Goal: Information Seeking & Learning: Check status

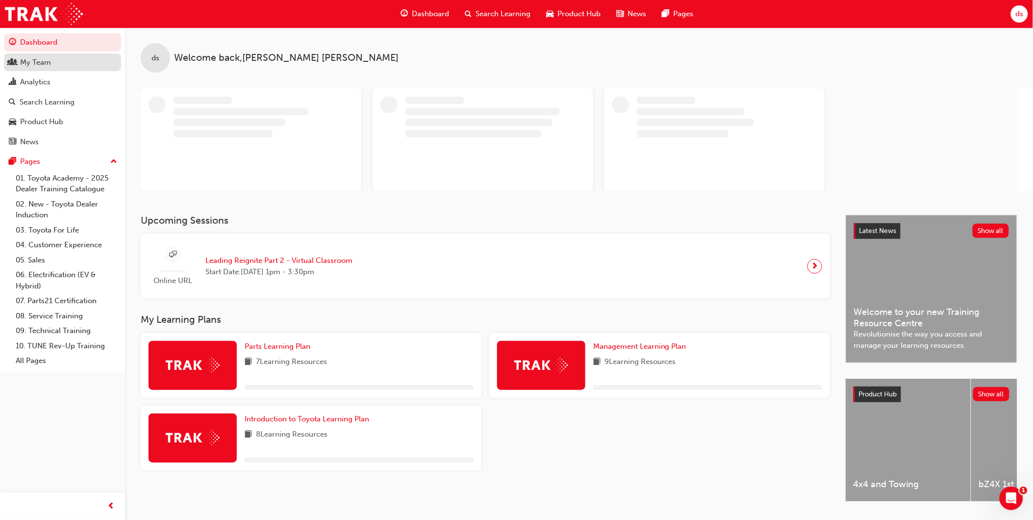
click at [37, 61] on div "My Team" at bounding box center [35, 62] width 31 height 11
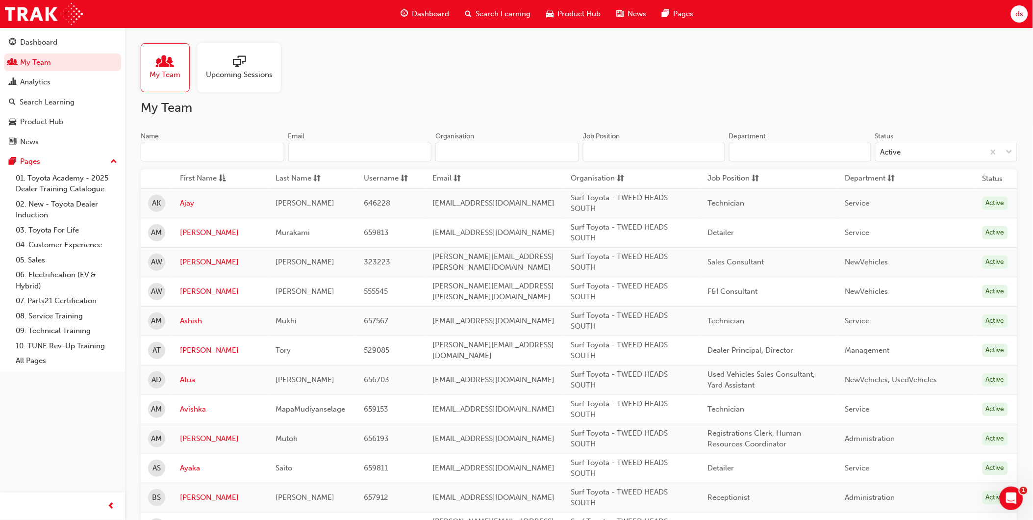
click at [749, 149] on input "Department" at bounding box center [800, 152] width 142 height 19
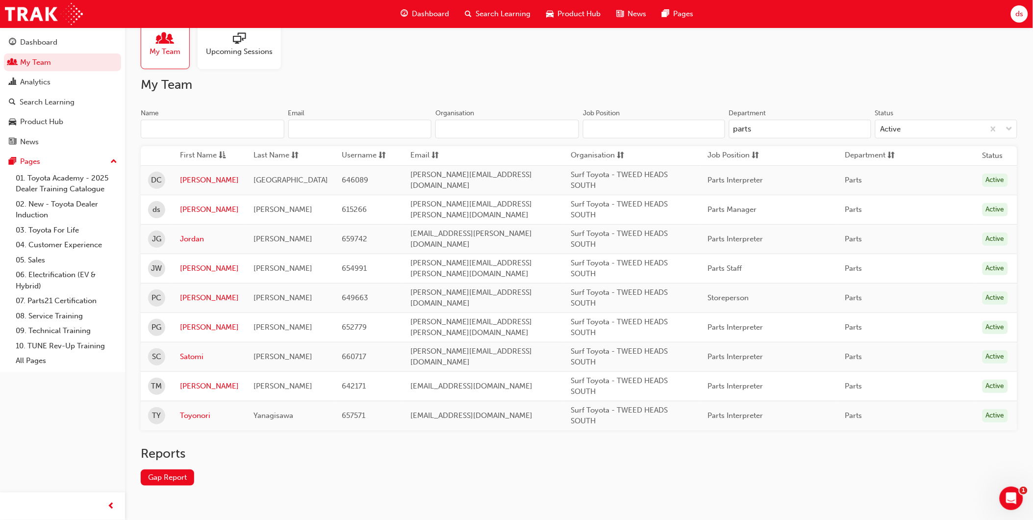
scroll to position [46, 0]
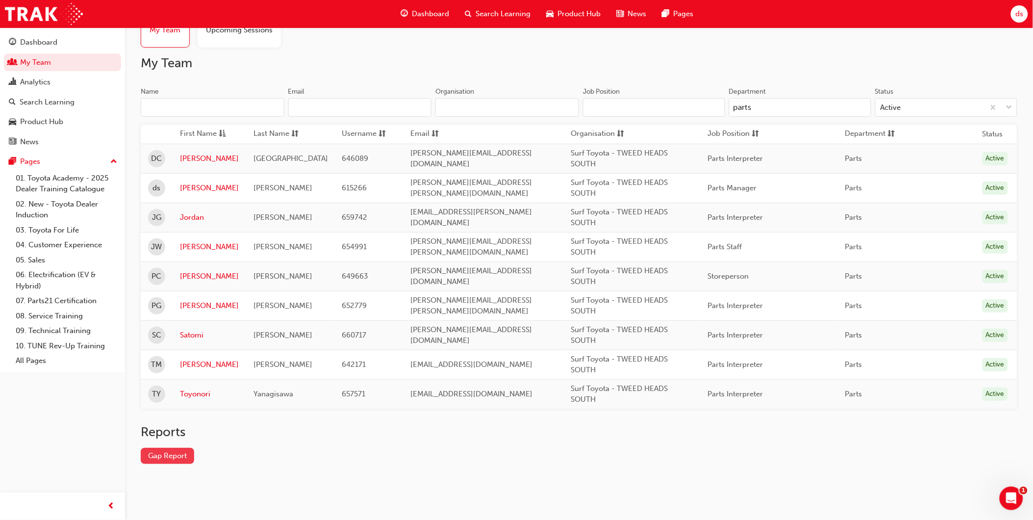
type input "parts"
click at [177, 458] on link "Gap Report" at bounding box center [167, 456] width 53 height 16
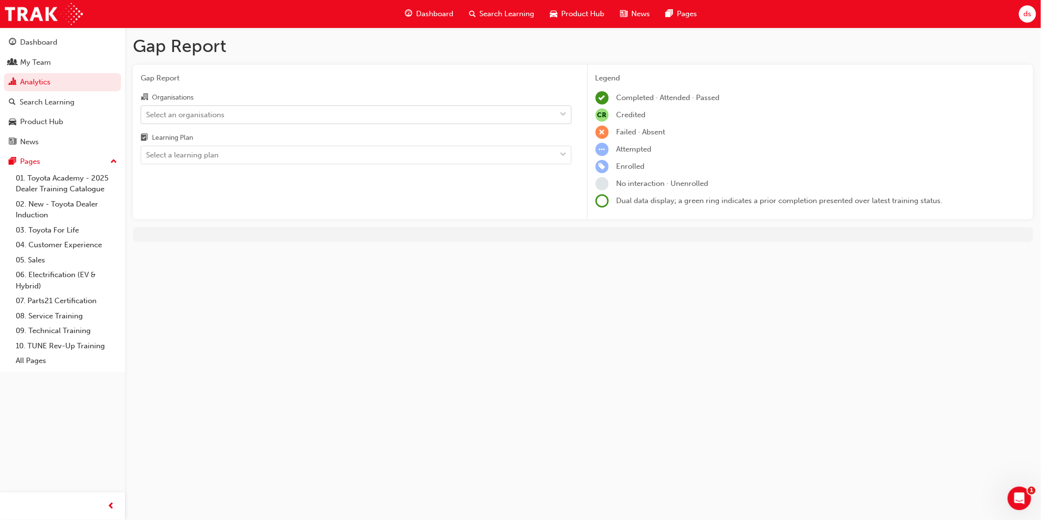
click at [208, 116] on div "Select an organisations" at bounding box center [185, 114] width 78 height 11
click at [147, 116] on input "Organisations Select an organisations" at bounding box center [146, 114] width 1 height 8
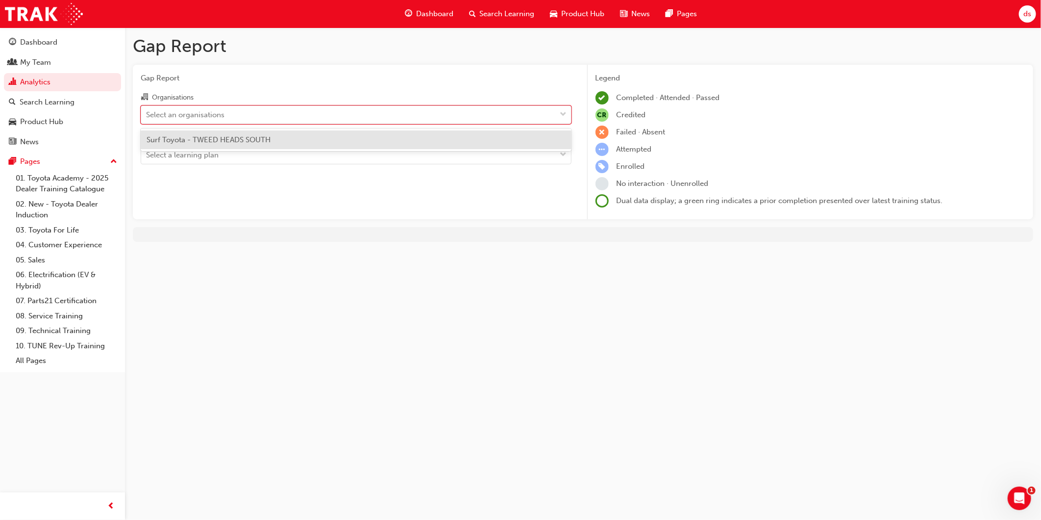
click at [215, 137] on span "Surf Toyota - TWEED HEADS SOUTH" at bounding box center [209, 139] width 124 height 9
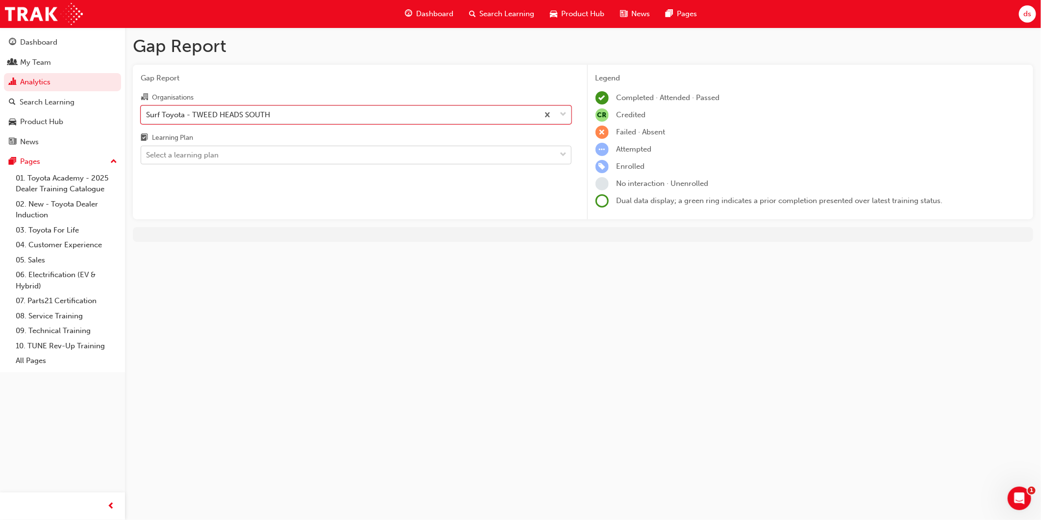
click at [215, 155] on div "Select a learning plan" at bounding box center [182, 155] width 73 height 11
click at [147, 155] on input "Learning Plan Select a learning plan" at bounding box center [146, 154] width 1 height 8
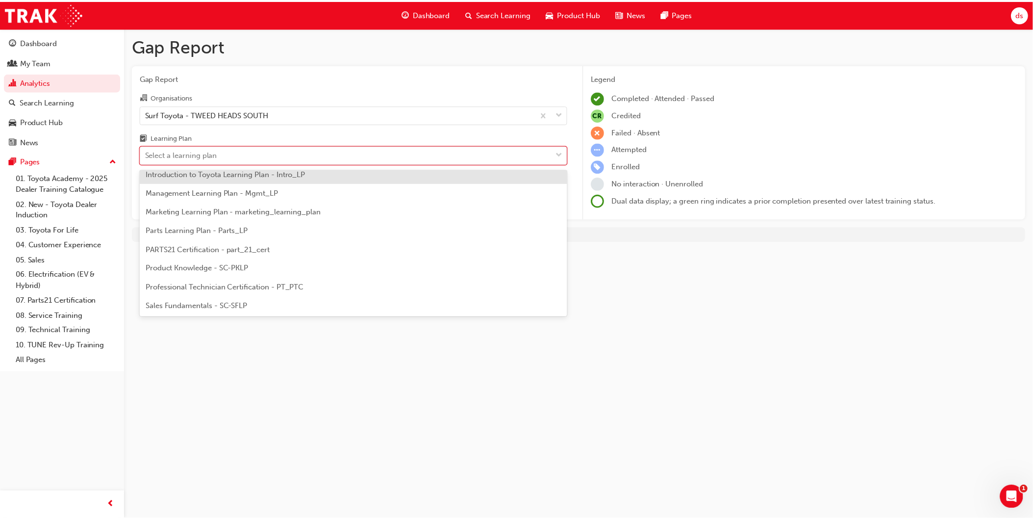
scroll to position [272, 0]
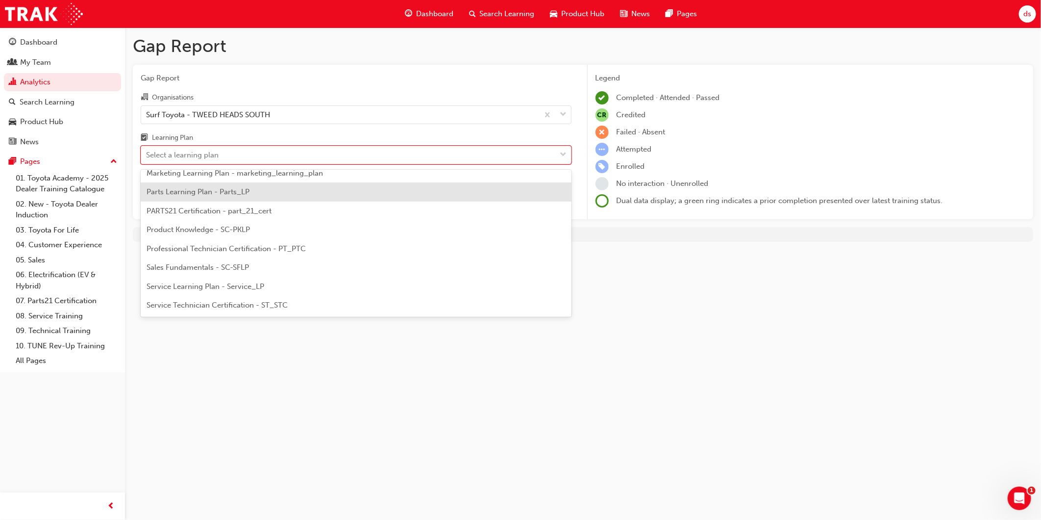
click at [231, 190] on span "Parts Learning Plan - Parts_LP" at bounding box center [198, 191] width 103 height 9
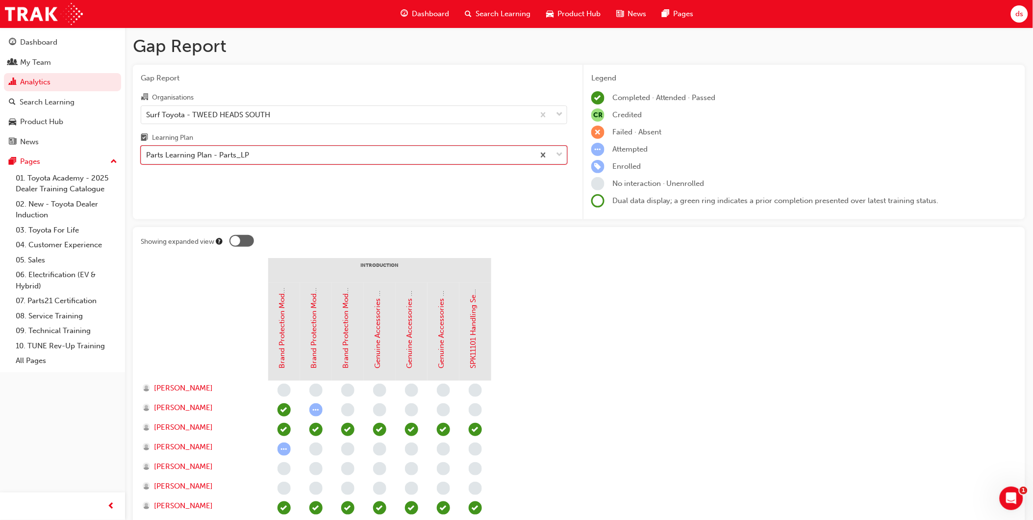
click at [282, 153] on div "Parts Learning Plan - Parts_LP" at bounding box center [337, 155] width 393 height 17
click at [147, 153] on input "Learning Plan option Parts Learning Plan - Parts_LP, selected. 0 results availa…" at bounding box center [146, 154] width 1 height 8
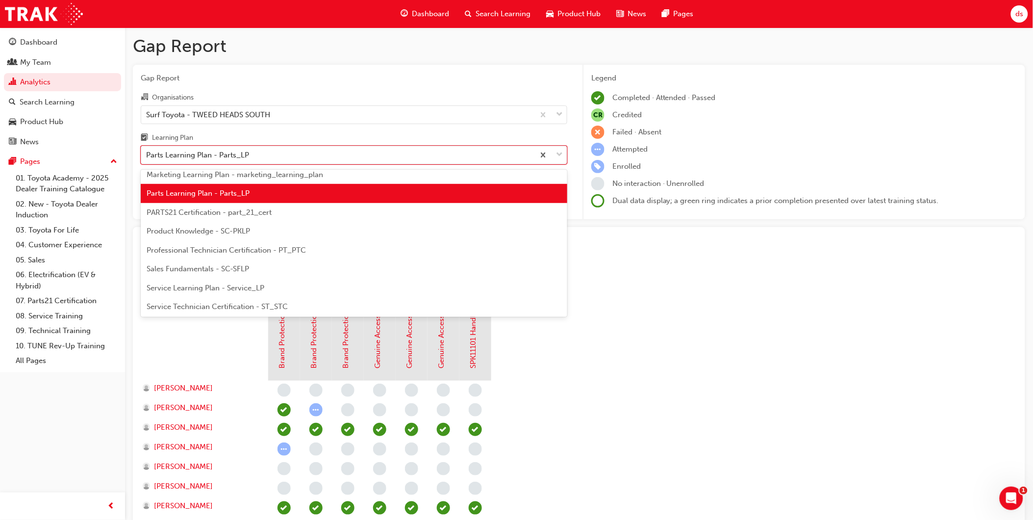
scroll to position [271, 0]
click at [263, 211] on span "PARTS21 Certification - part_21_cert" at bounding box center [209, 211] width 125 height 9
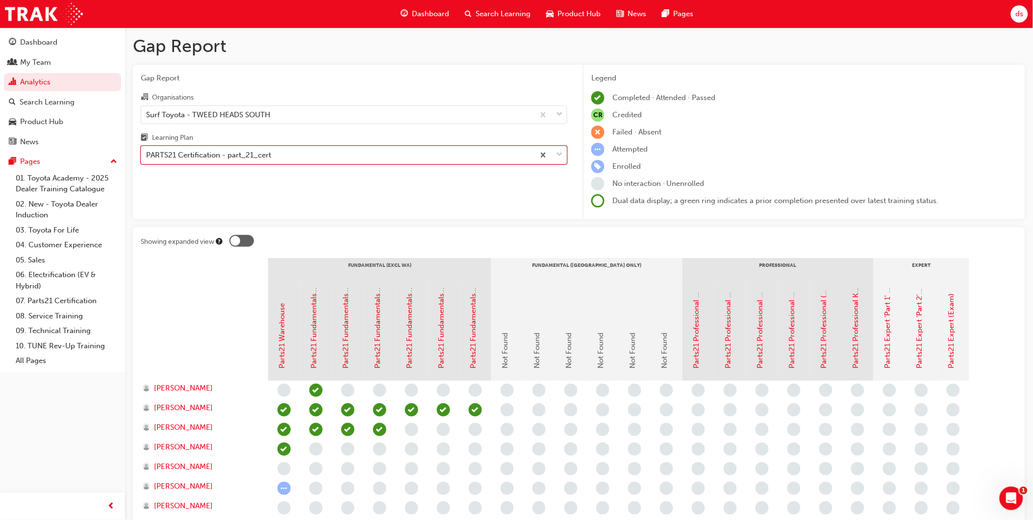
click at [323, 154] on div "PARTS21 Certification - part_21_cert" at bounding box center [337, 155] width 393 height 17
click at [147, 154] on input "Learning Plan option PARTS21 Certification - part_21_cert, selected. 0 results …" at bounding box center [146, 154] width 1 height 8
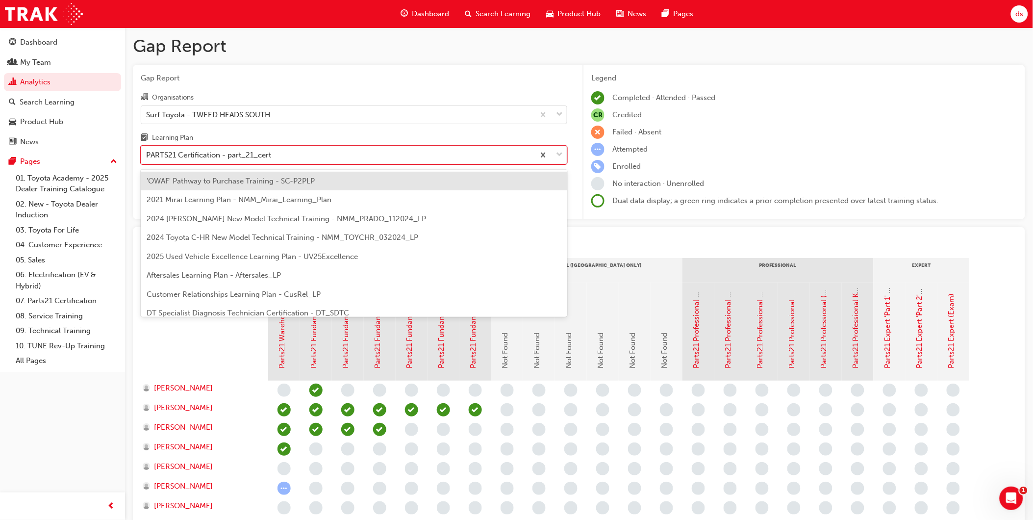
click at [246, 183] on span "'OWAF' Pathway to Purchase Training - SC-P2PLP" at bounding box center [231, 180] width 168 height 9
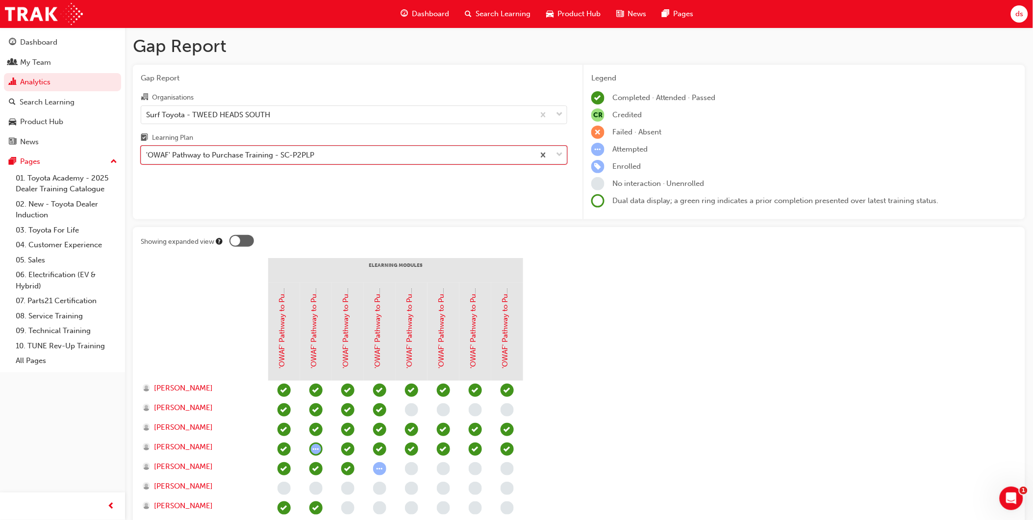
click at [278, 161] on div "'OWAF' Pathway to Purchase Training - SC-P2PLP" at bounding box center [230, 155] width 168 height 11
click at [147, 159] on input "Learning Plan option 'OWAF' Pathway to Purchase Training - SC-P2PLP, selected. …" at bounding box center [146, 154] width 1 height 8
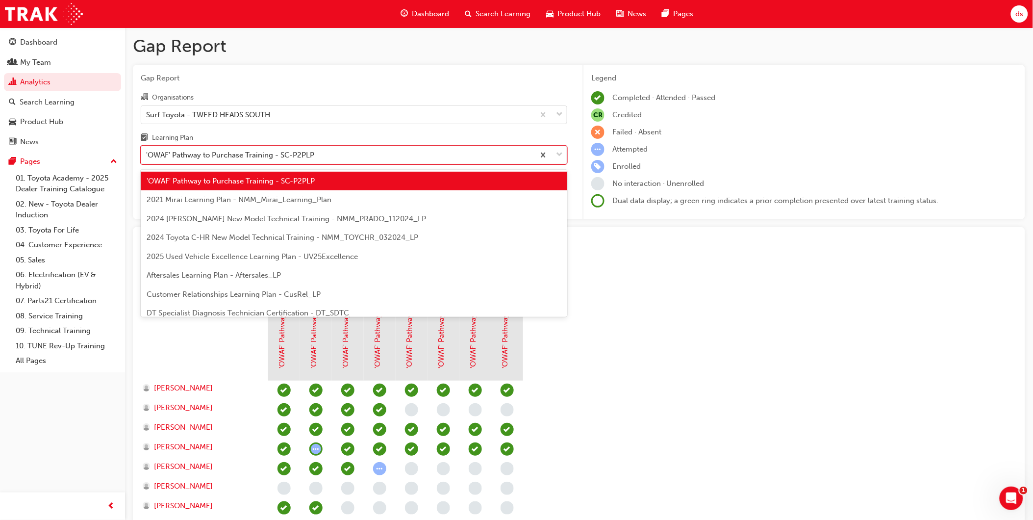
click at [279, 195] on span "2021 Mirai Learning Plan - NMM_Mirai_Learning_Plan" at bounding box center [239, 199] width 185 height 9
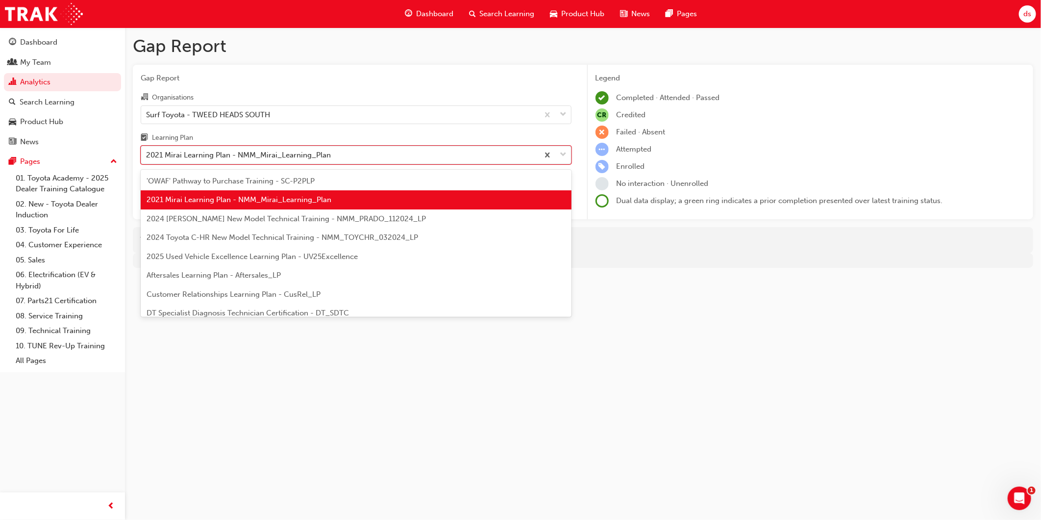
click at [319, 158] on div "2021 Mirai Learning Plan - NMM_Mirai_Learning_Plan" at bounding box center [238, 155] width 185 height 11
click at [147, 158] on input "Learning Plan option 2021 Mirai Learning Plan - NMM_Mirai_Learning_Plan, select…" at bounding box center [146, 154] width 1 height 8
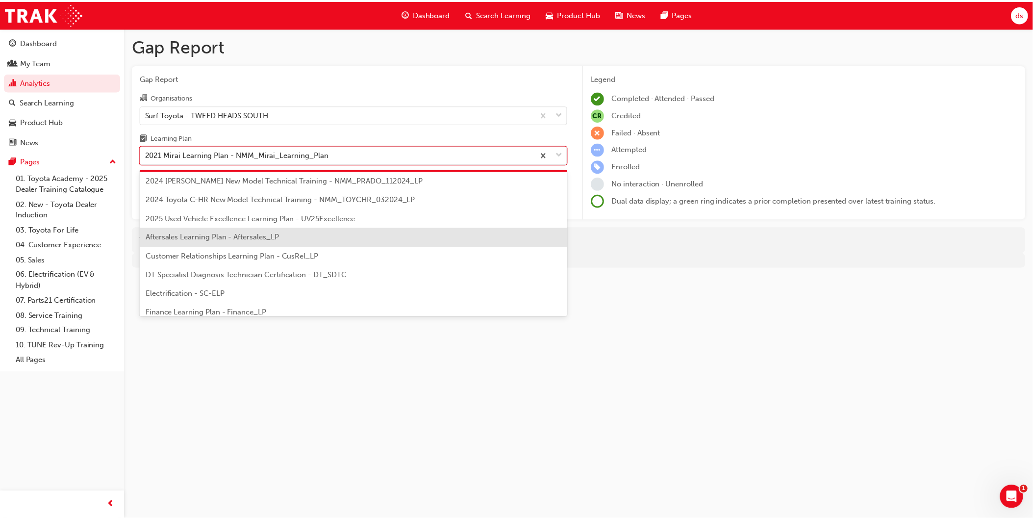
scroll to position [54, 0]
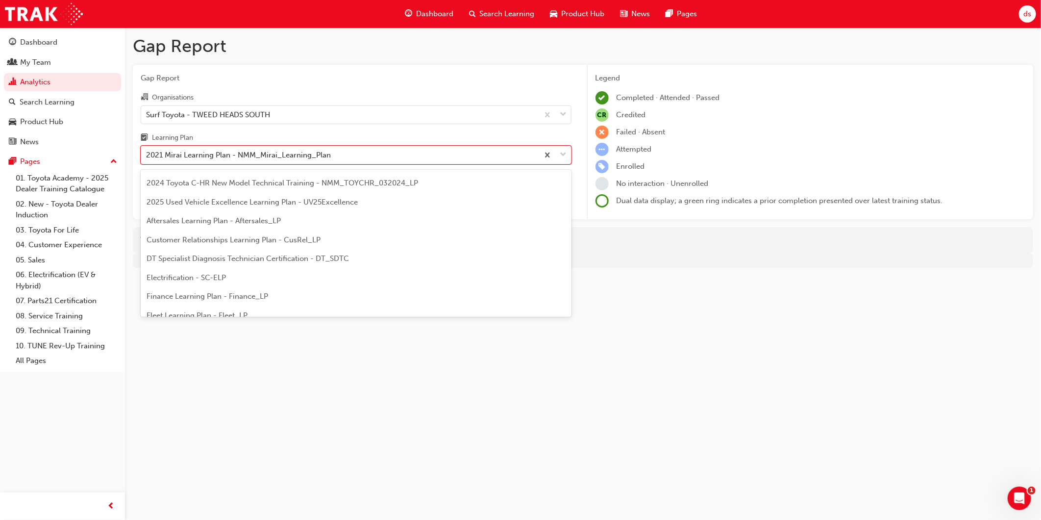
click at [286, 235] on span "Customer Relationships Learning Plan - CusRel_LP" at bounding box center [234, 239] width 174 height 9
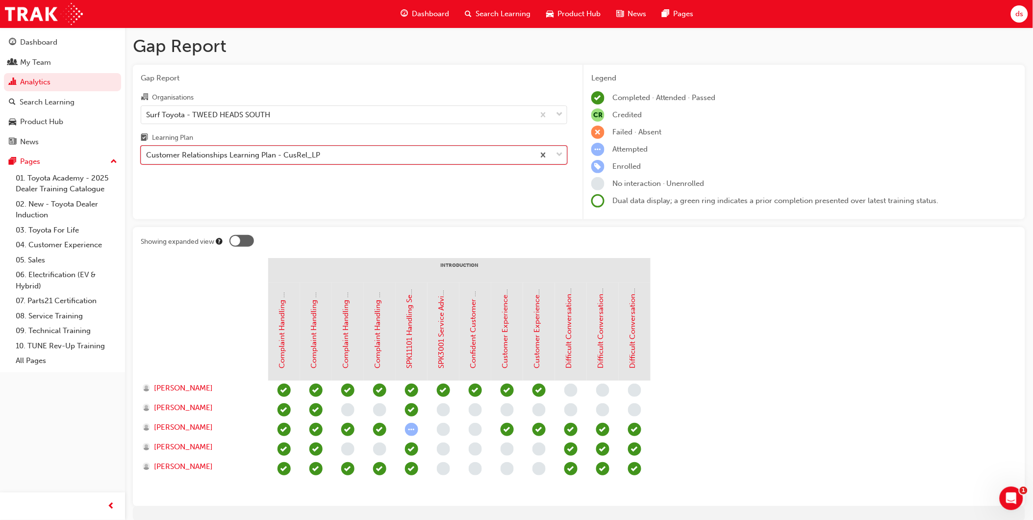
click at [319, 157] on div "Customer Relationships Learning Plan - CusRel_LP" at bounding box center [233, 155] width 174 height 11
click at [147, 157] on input "Learning Plan option Customer Relationships Learning Plan - CusRel_LP, selected…" at bounding box center [146, 154] width 1 height 8
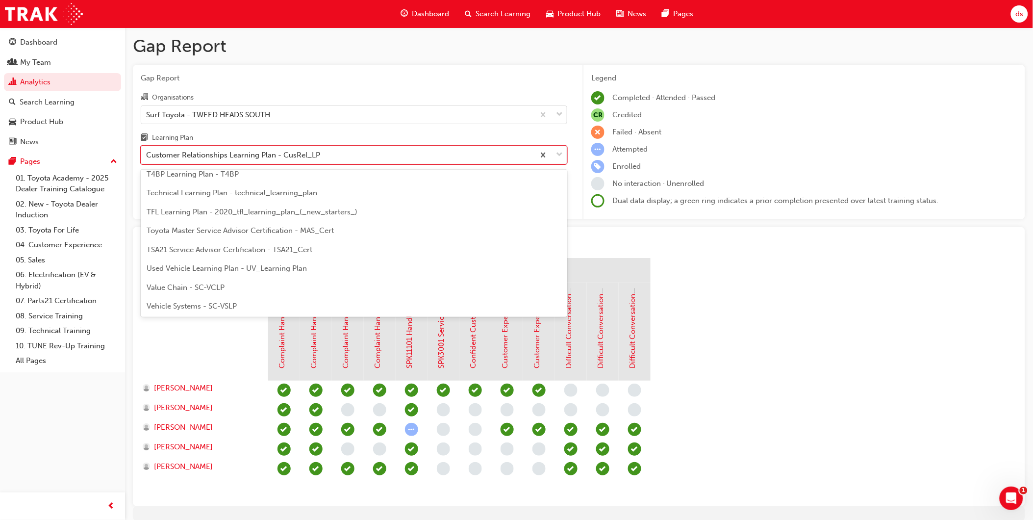
scroll to position [423, 0]
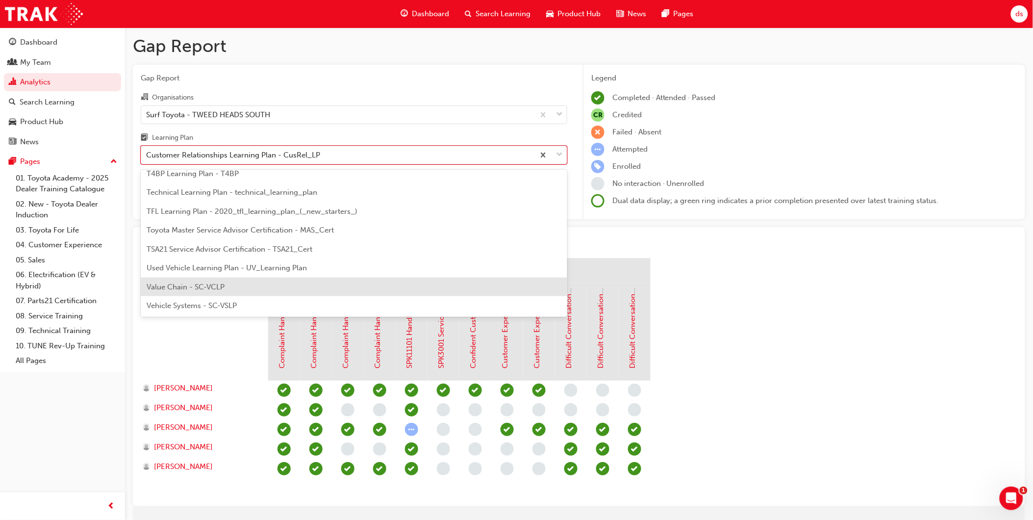
click at [204, 290] on span "Value Chain - SC-VCLP" at bounding box center [186, 286] width 78 height 9
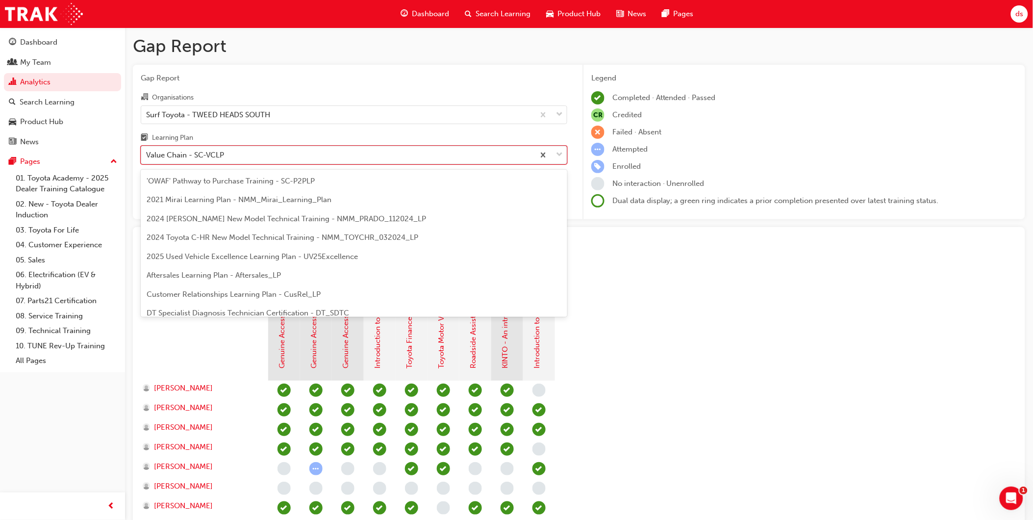
click at [275, 161] on div "Value Chain - SC-VCLP" at bounding box center [337, 155] width 393 height 17
click at [147, 159] on input "Learning Plan option Value Chain - SC-VCLP, selected. option Value Chain - SC-V…" at bounding box center [146, 154] width 1 height 8
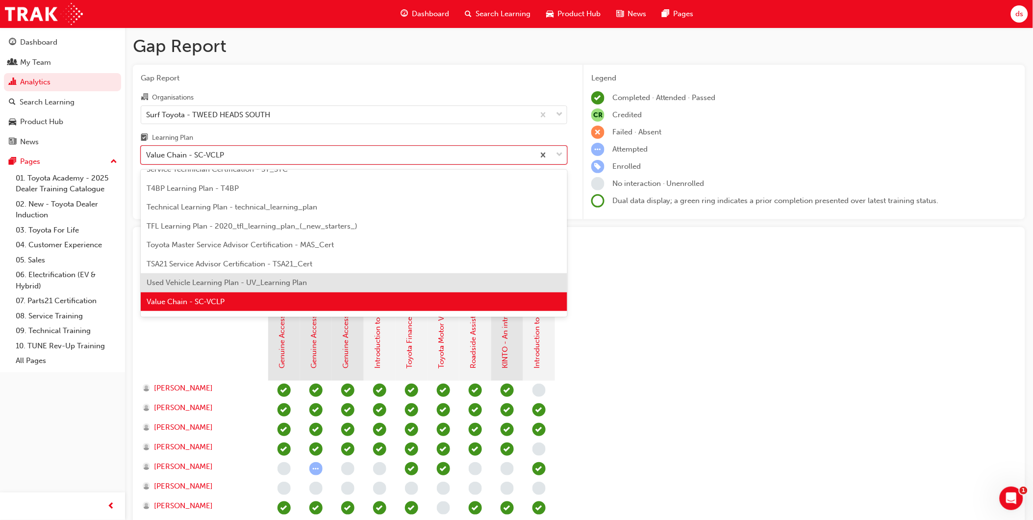
scroll to position [423, 0]
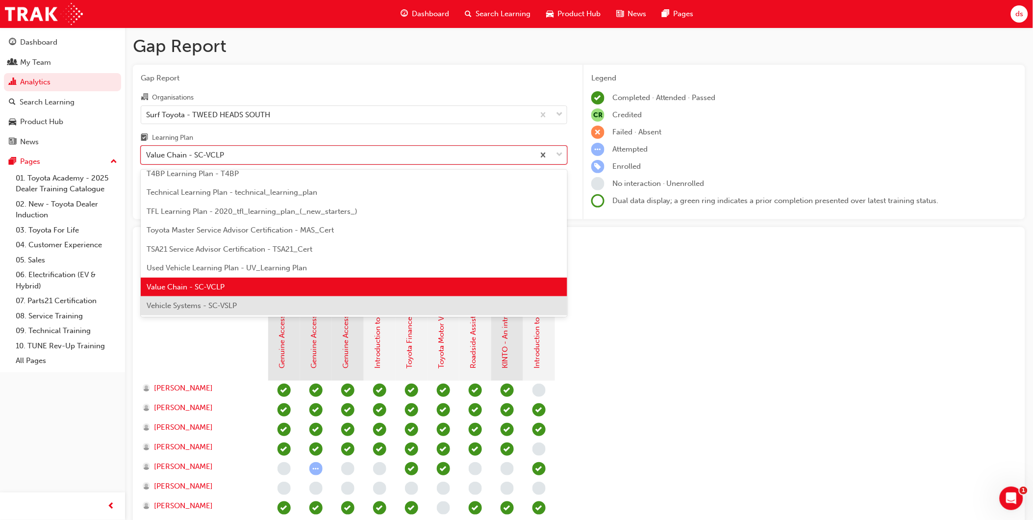
click at [233, 301] on span "Vehicle Systems - SC-VSLP" at bounding box center [192, 305] width 90 height 9
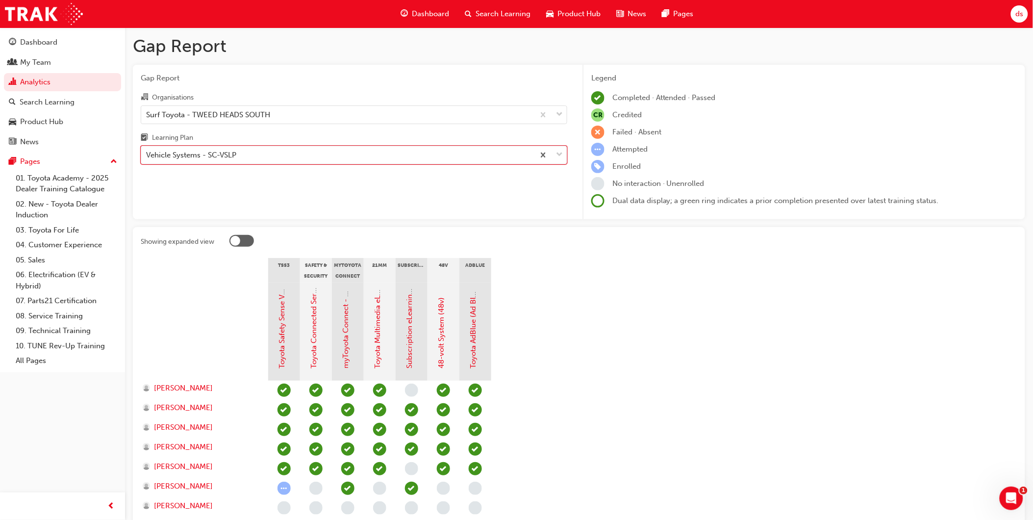
scroll to position [139, 0]
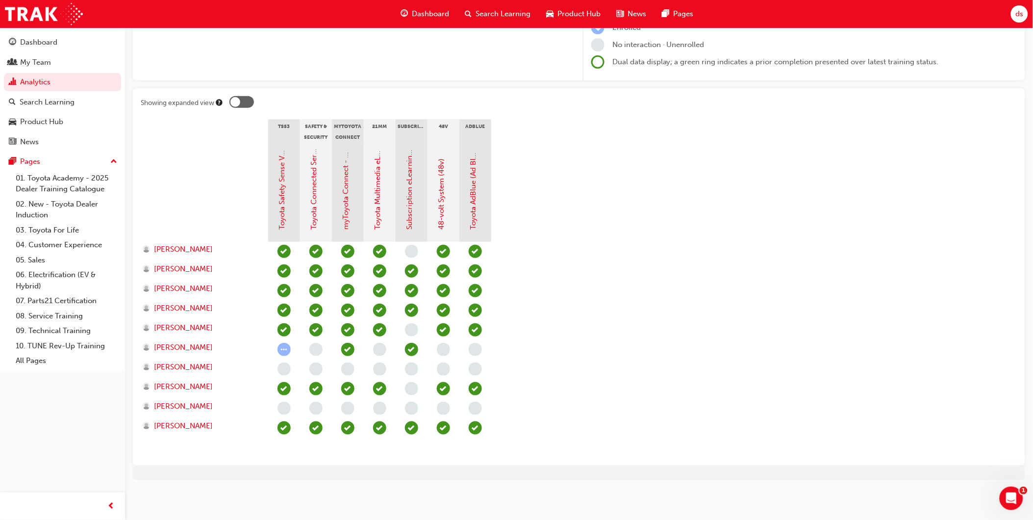
drag, startPoint x: 638, startPoint y: 324, endPoint x: 623, endPoint y: 319, distance: 16.0
click at [638, 324] on section "TSS3 Safety & Security myToyota Connect 21MM Subscription 48V AdBlue Toyota Saf…" at bounding box center [579, 288] width 876 height 338
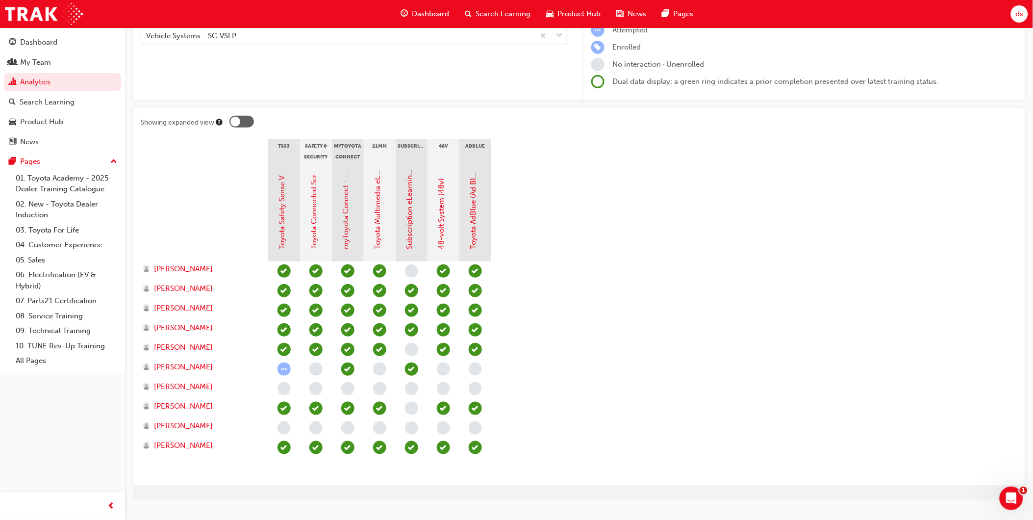
scroll to position [0, 0]
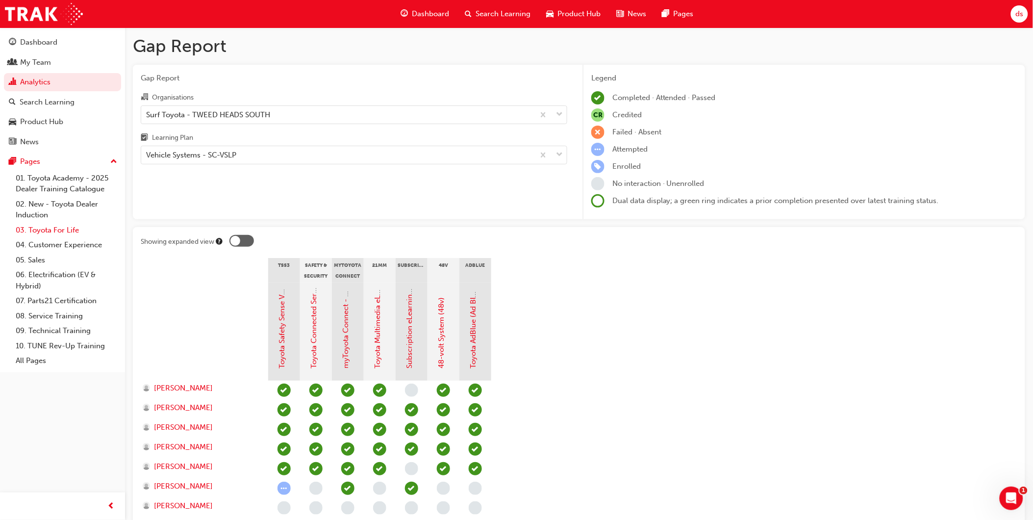
click at [64, 232] on link "03. Toyota For Life" at bounding box center [66, 230] width 109 height 15
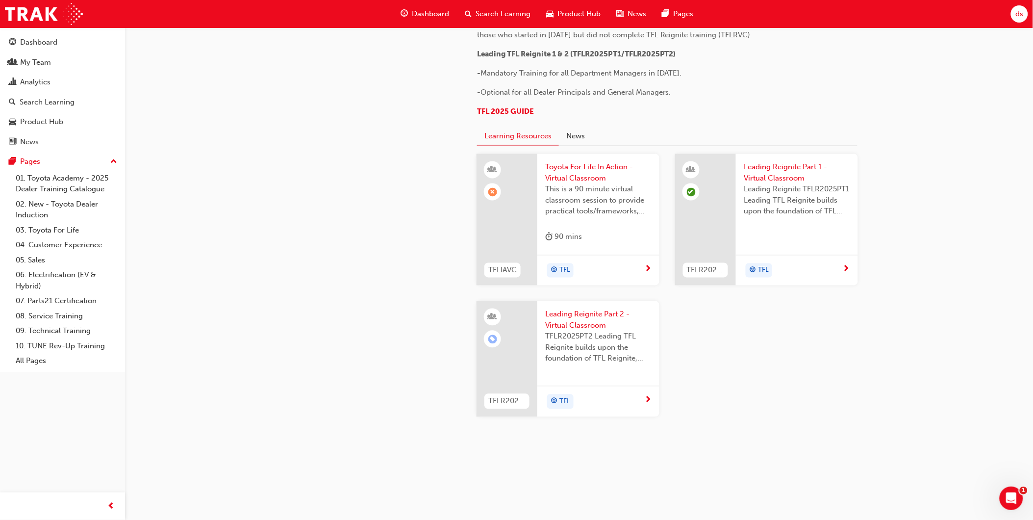
scroll to position [817, 0]
click at [67, 298] on link "07. Parts21 Certification" at bounding box center [66, 300] width 109 height 15
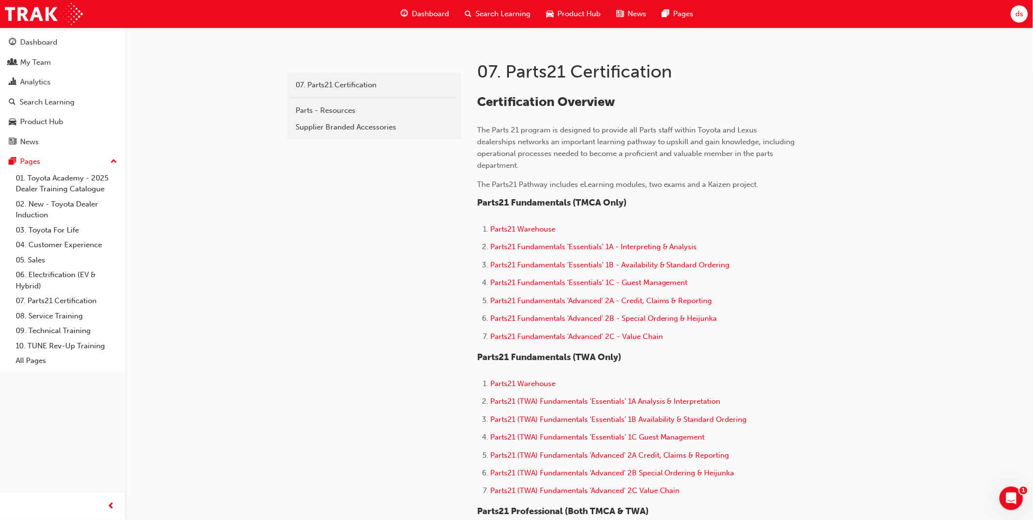
scroll to position [54, 0]
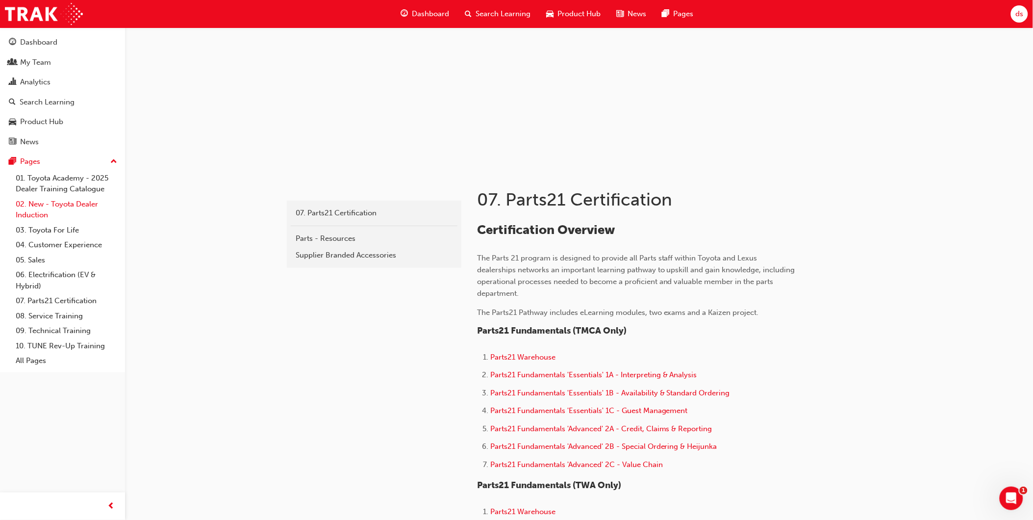
click at [82, 210] on link "02. New - Toyota Dealer Induction" at bounding box center [66, 210] width 109 height 26
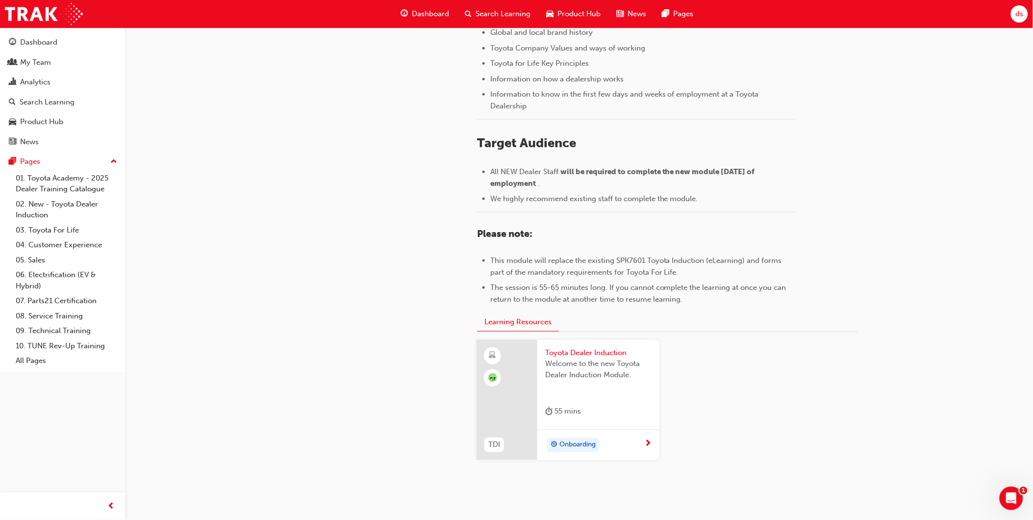
scroll to position [359, 0]
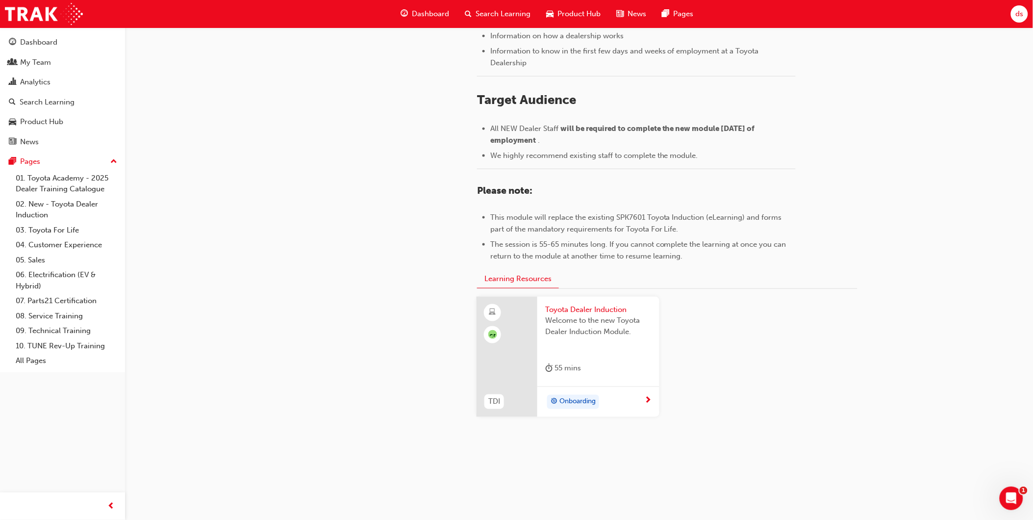
click at [600, 311] on span "Toyota Dealer Induction" at bounding box center [598, 309] width 106 height 11
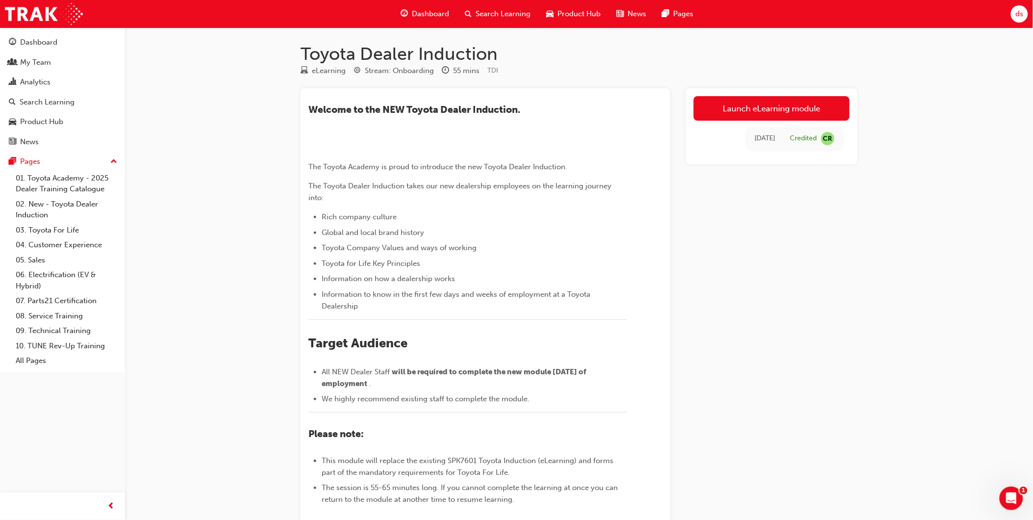
click at [431, 12] on span "Dashboard" at bounding box center [430, 13] width 37 height 11
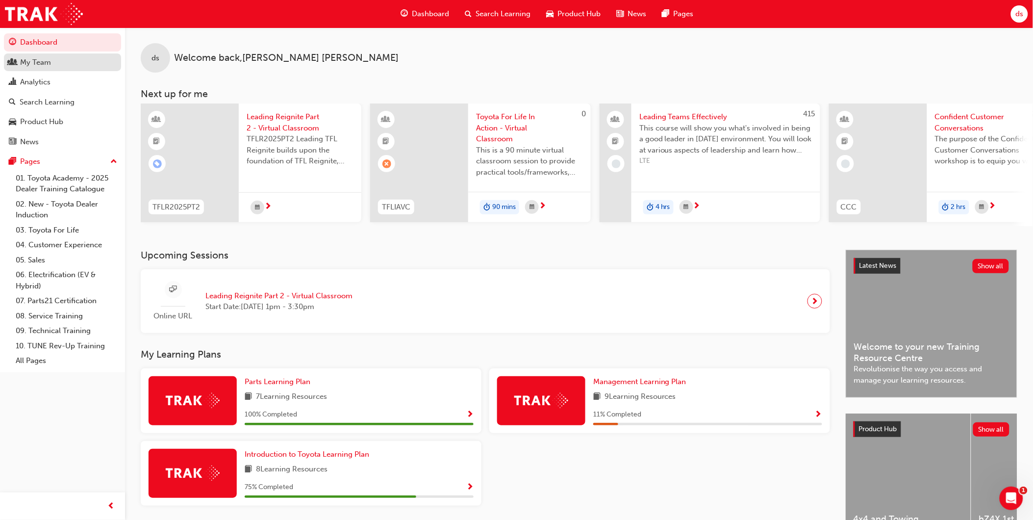
click at [26, 59] on div "My Team" at bounding box center [35, 62] width 31 height 11
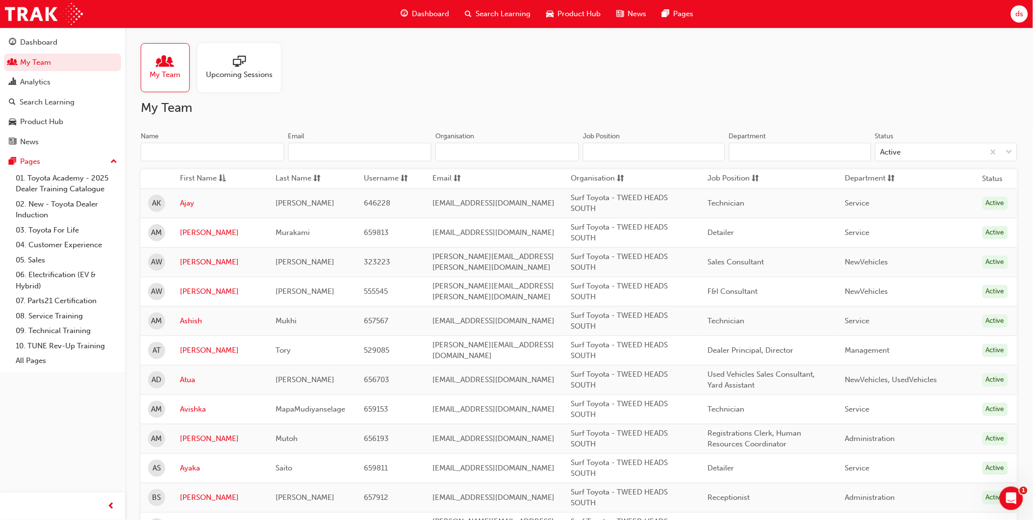
click at [222, 148] on input "Name" at bounding box center [213, 152] width 144 height 19
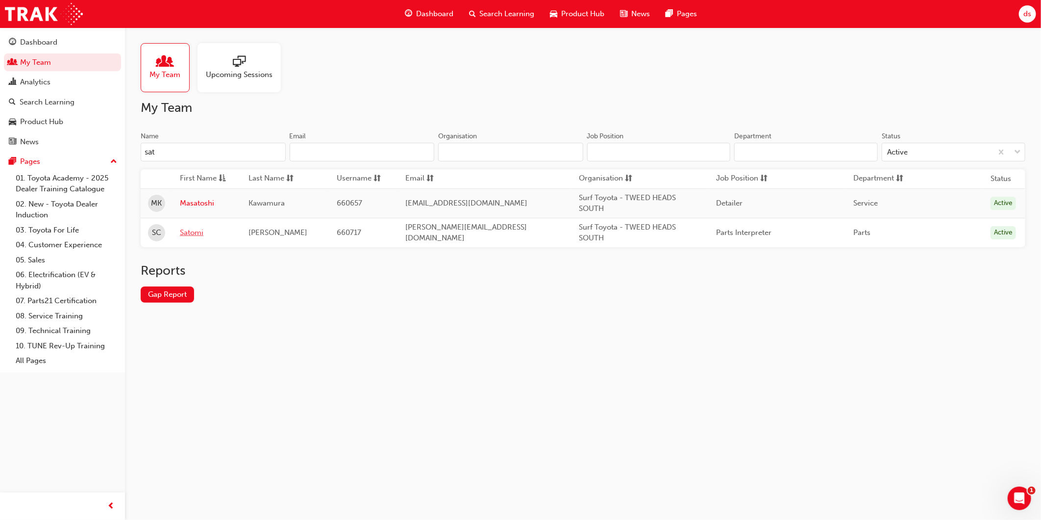
type input "sat"
click at [201, 231] on link "Satomi" at bounding box center [207, 232] width 54 height 11
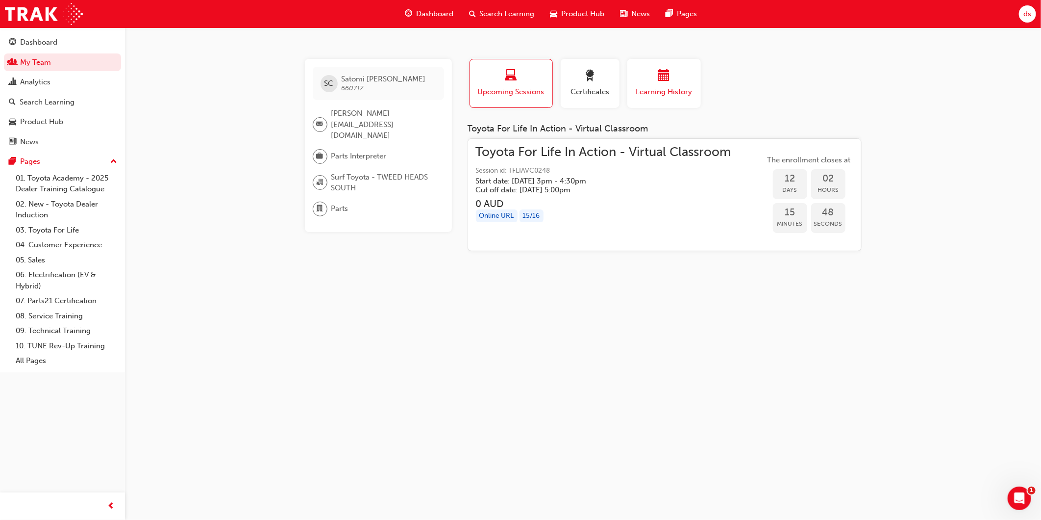
click at [649, 83] on div "button" at bounding box center [664, 77] width 59 height 15
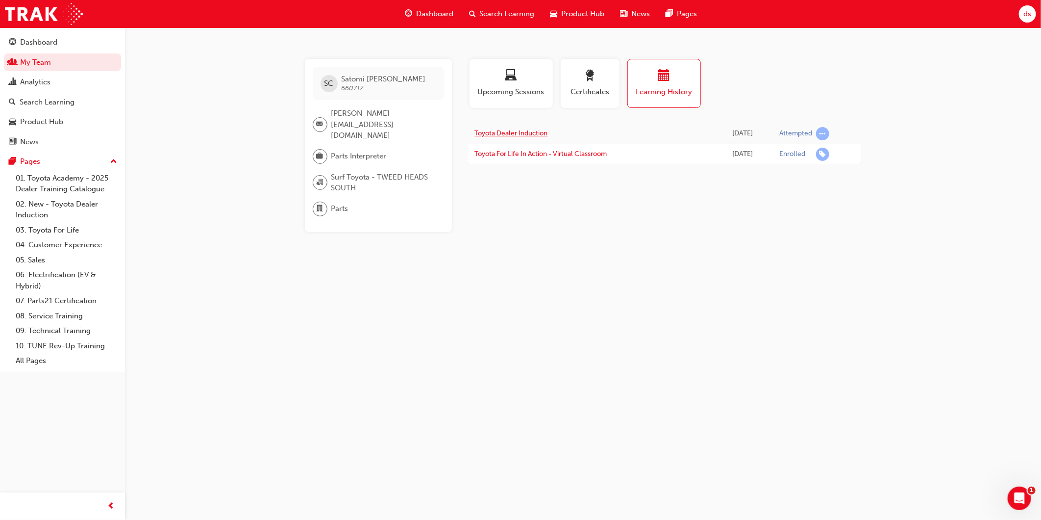
click at [525, 135] on link "Toyota Dealer Induction" at bounding box center [511, 133] width 73 height 8
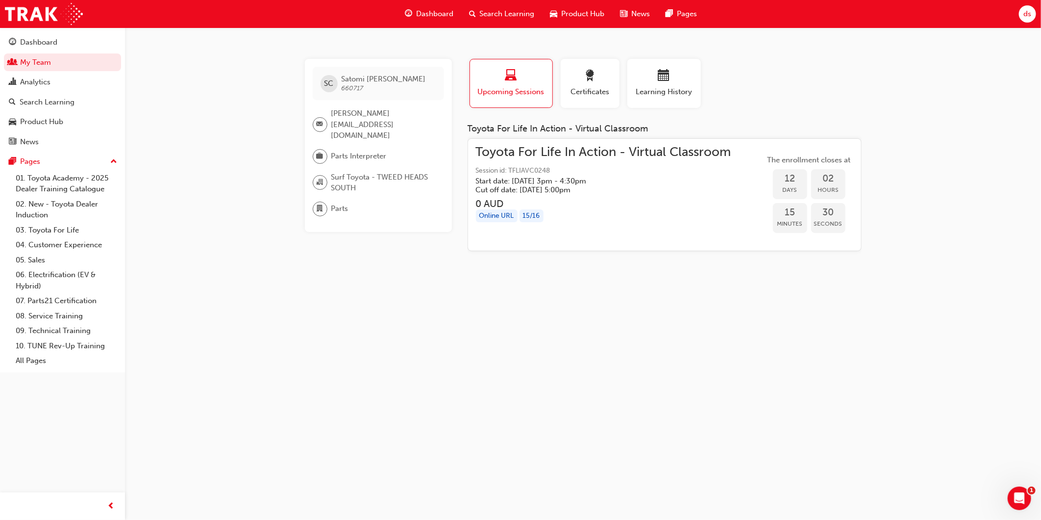
click at [512, 89] on span "Upcoming Sessions" at bounding box center [511, 91] width 68 height 11
click at [665, 82] on span "calendar-icon" at bounding box center [664, 76] width 12 height 13
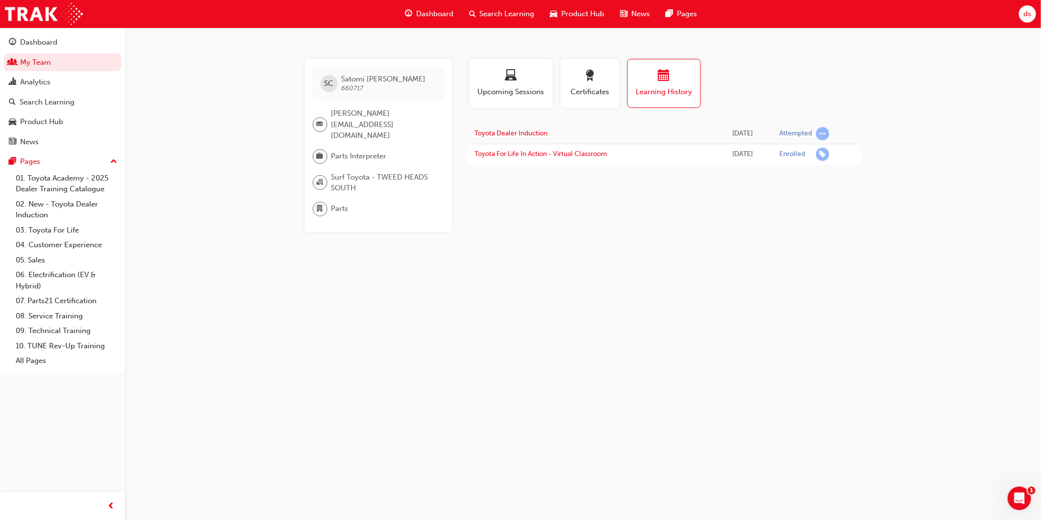
drag, startPoint x: 800, startPoint y: 282, endPoint x: 810, endPoint y: 285, distance: 10.7
click at [803, 287] on div "SC [PERSON_NAME] 660717 [PERSON_NAME][EMAIL_ADDRESS][DOMAIN_NAME] Parts Interpr…" at bounding box center [520, 260] width 1041 height 520
click at [41, 41] on div "Dashboard" at bounding box center [38, 42] width 37 height 11
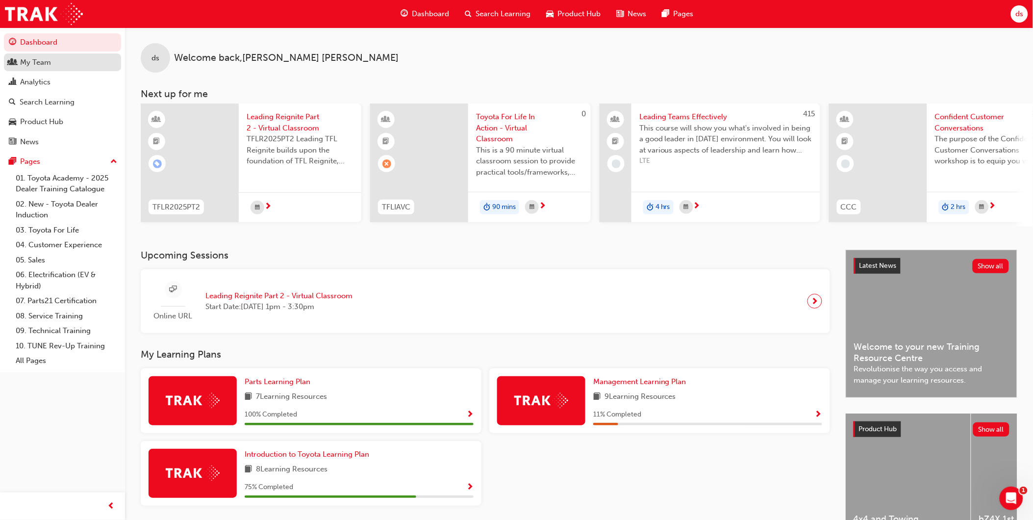
click at [50, 62] on div "My Team" at bounding box center [35, 62] width 31 height 11
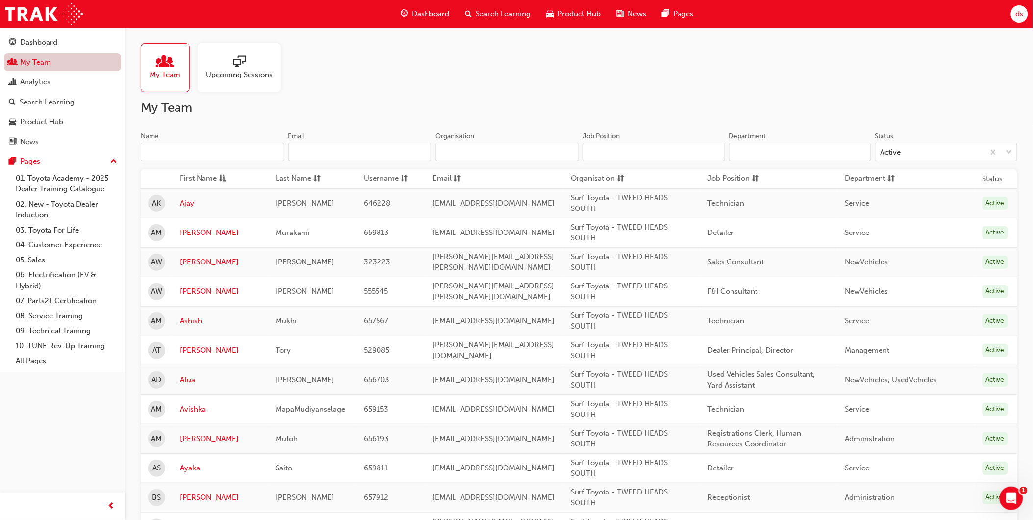
click at [35, 43] on div "Dashboard" at bounding box center [38, 42] width 37 height 11
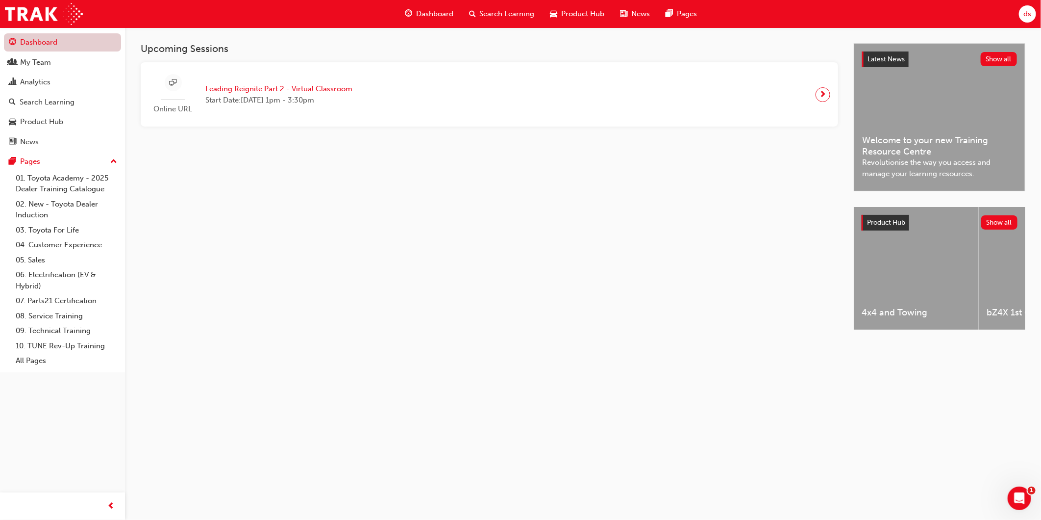
click at [46, 43] on link "Dashboard" at bounding box center [62, 42] width 117 height 18
click at [446, 10] on span "Dashboard" at bounding box center [434, 13] width 37 height 11
click at [22, 65] on div "My Team" at bounding box center [35, 62] width 31 height 11
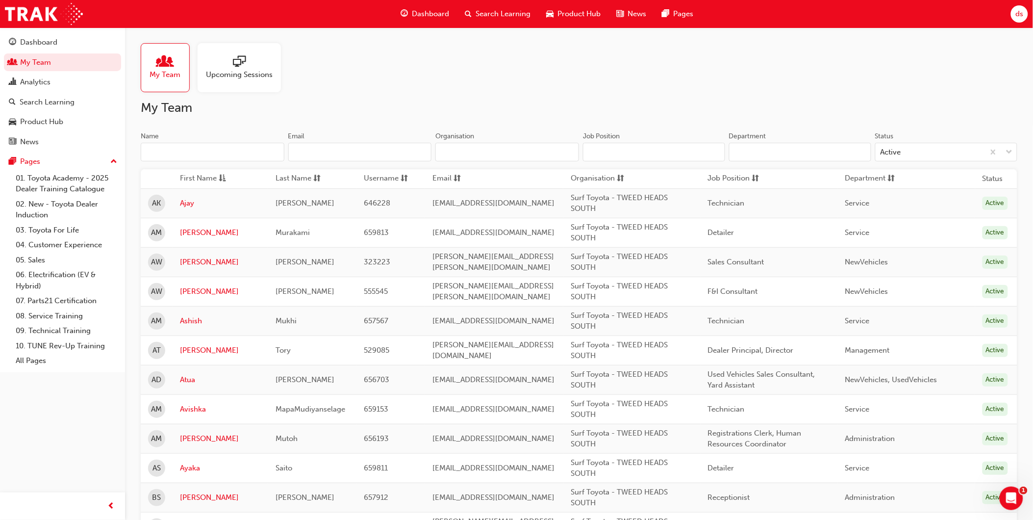
click at [245, 155] on input "Name" at bounding box center [213, 152] width 144 height 19
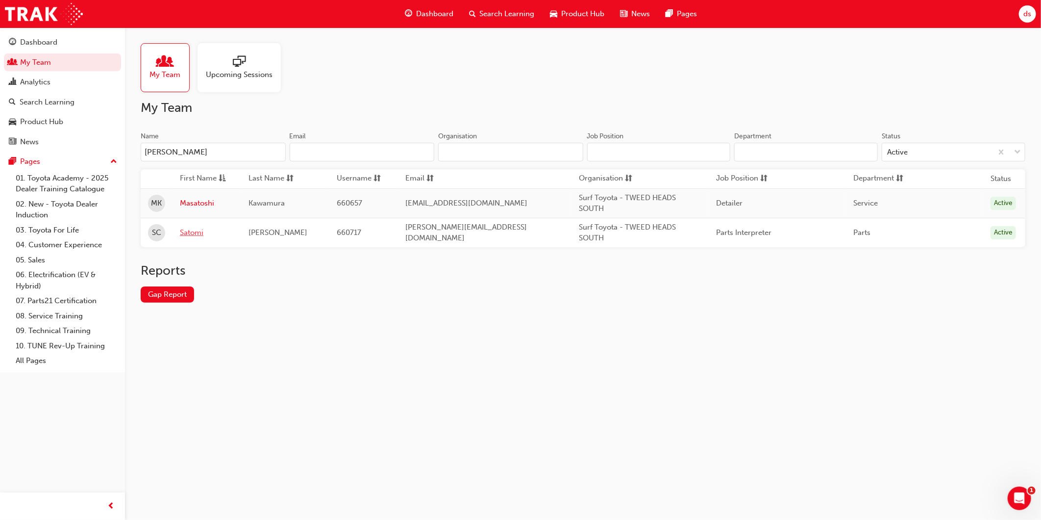
type input "[PERSON_NAME]"
click at [194, 229] on link "Satomi" at bounding box center [207, 232] width 54 height 11
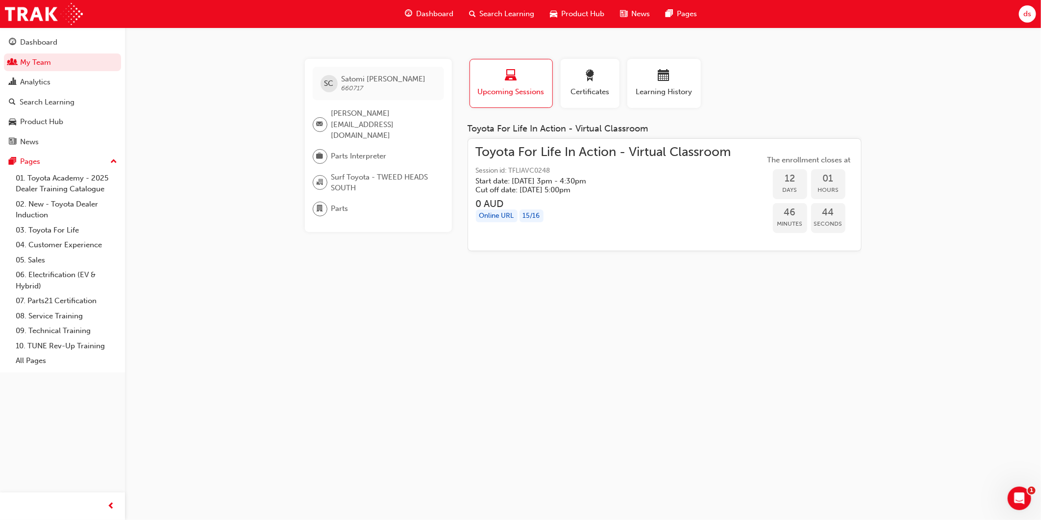
click at [525, 84] on div "Upcoming Sessions" at bounding box center [511, 84] width 68 height 28
click at [669, 72] on span "calendar-icon" at bounding box center [664, 76] width 12 height 13
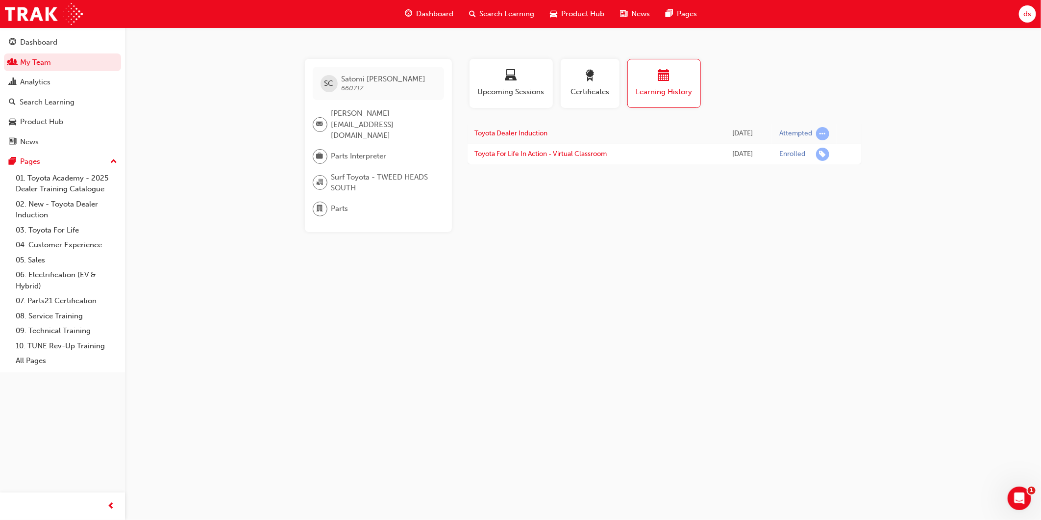
click at [920, 130] on div "SC [PERSON_NAME] 660717 [PERSON_NAME][EMAIL_ADDRESS][DOMAIN_NAME] Parts Interpr…" at bounding box center [520, 260] width 1041 height 520
click at [748, 347] on div "SC [PERSON_NAME] 660717 [PERSON_NAME][EMAIL_ADDRESS][DOMAIN_NAME] Parts Interpr…" at bounding box center [520, 260] width 1041 height 520
click at [442, 10] on span "Dashboard" at bounding box center [434, 13] width 37 height 11
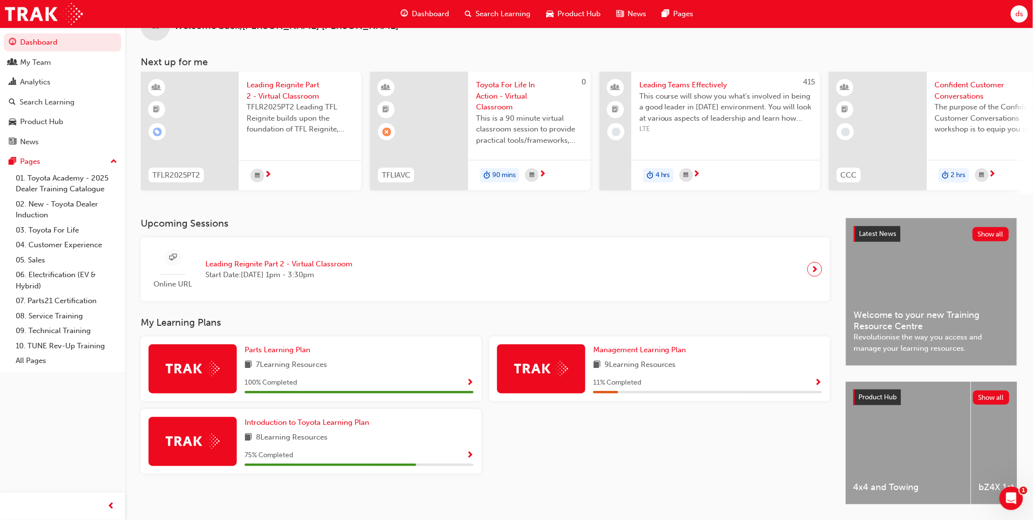
scroll to position [66, 0]
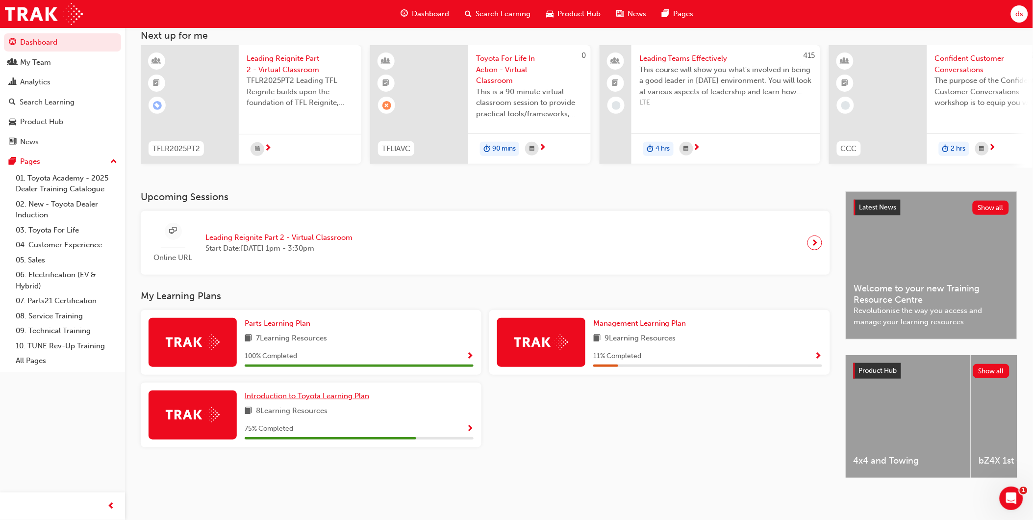
click at [286, 391] on span "Introduction to Toyota Learning Plan" at bounding box center [307, 395] width 125 height 9
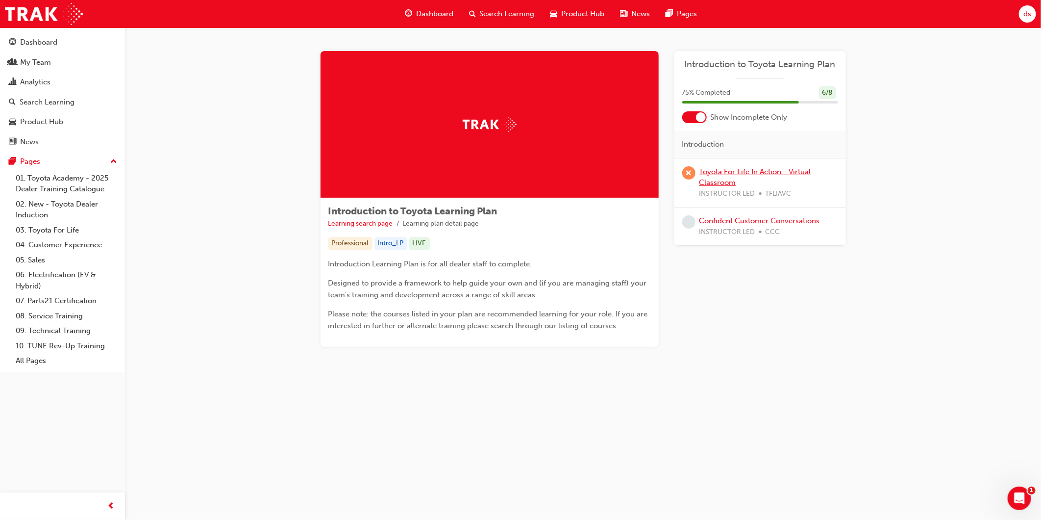
click at [792, 170] on link "Toyota For Life In Action - Virtual Classroom" at bounding box center [756, 177] width 112 height 20
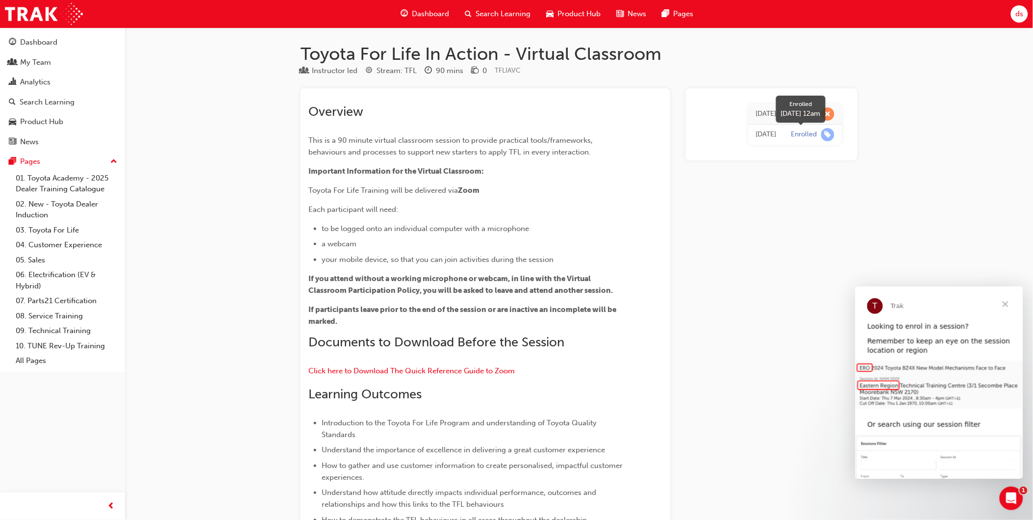
drag, startPoint x: 825, startPoint y: 133, endPoint x: 756, endPoint y: 202, distance: 97.4
click at [35, 39] on div "Dashboard" at bounding box center [38, 42] width 37 height 11
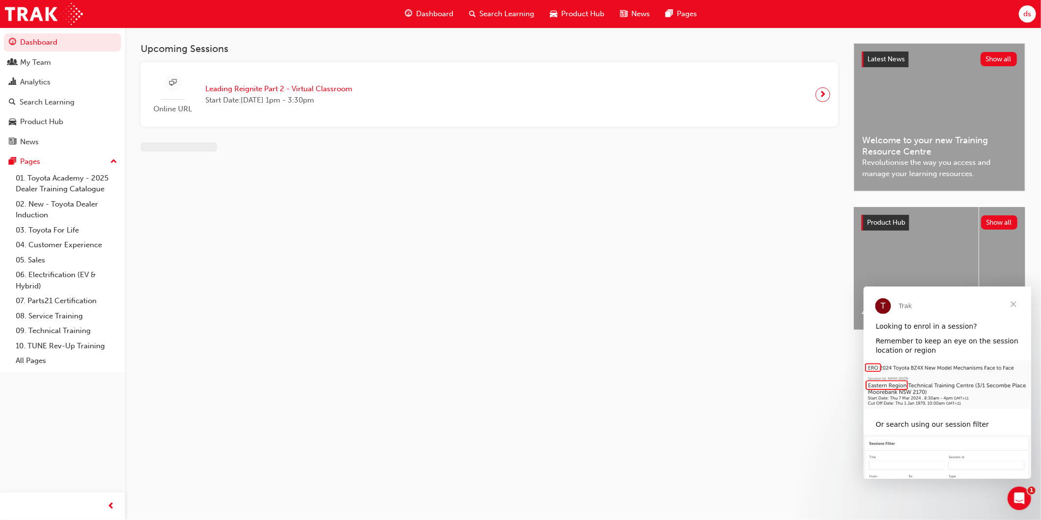
click at [461, 178] on div "Upcoming Sessions Online URL Leading Reignite Part 2 - Virtual Classroom Start …" at bounding box center [497, 195] width 713 height 304
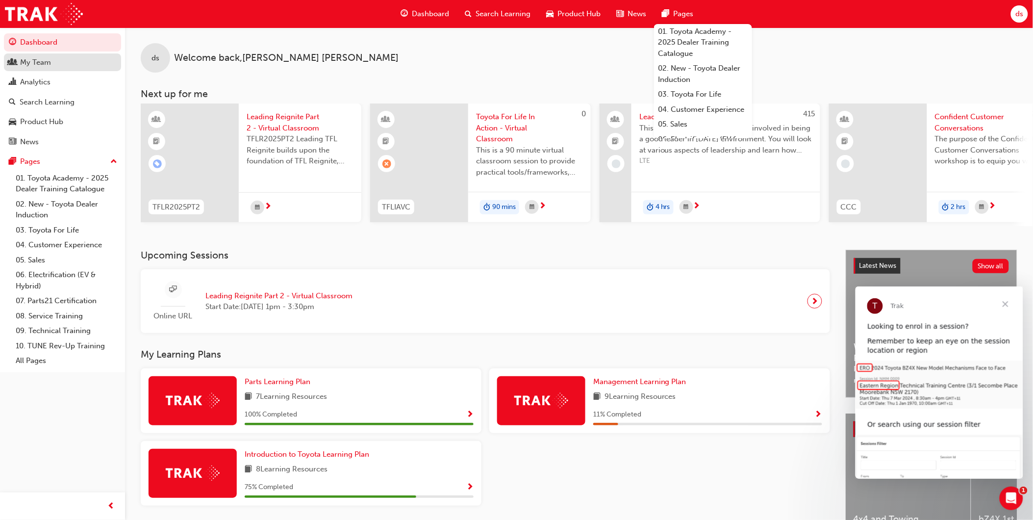
drag, startPoint x: 24, startPoint y: 60, endPoint x: 39, endPoint y: 68, distance: 17.3
click at [24, 60] on div "My Team" at bounding box center [35, 62] width 31 height 11
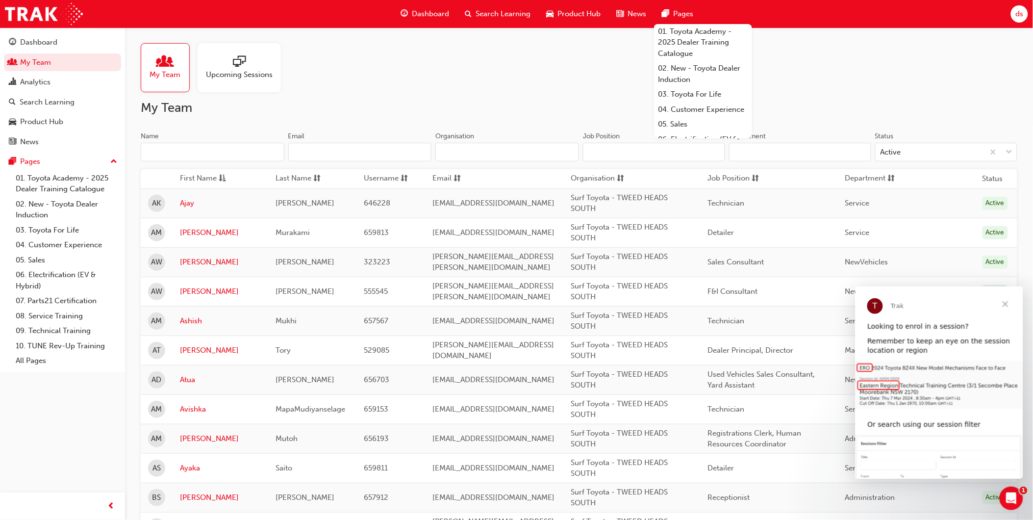
click at [262, 149] on input "Name" at bounding box center [213, 152] width 144 height 19
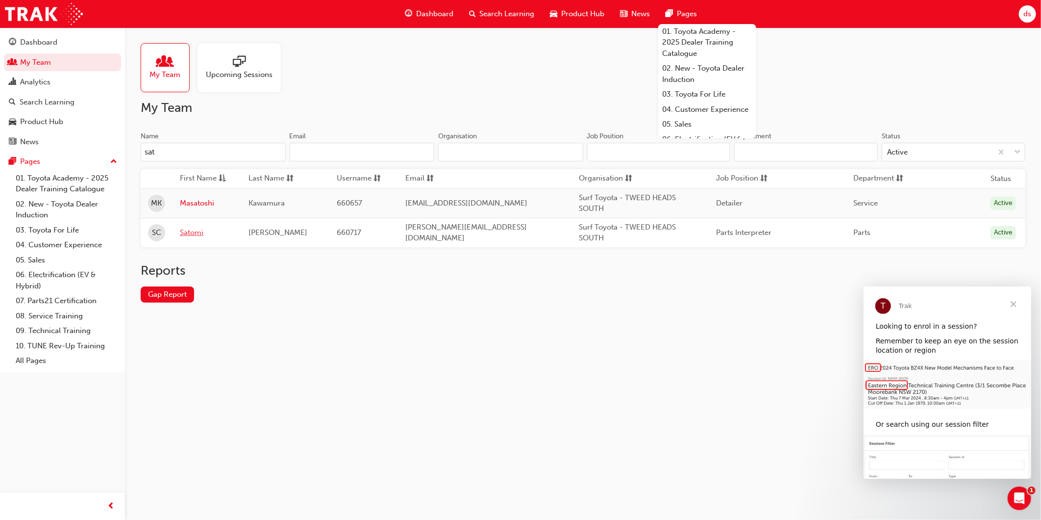
type input "sat"
click at [1017, 302] on span "Close" at bounding box center [1013, 303] width 35 height 35
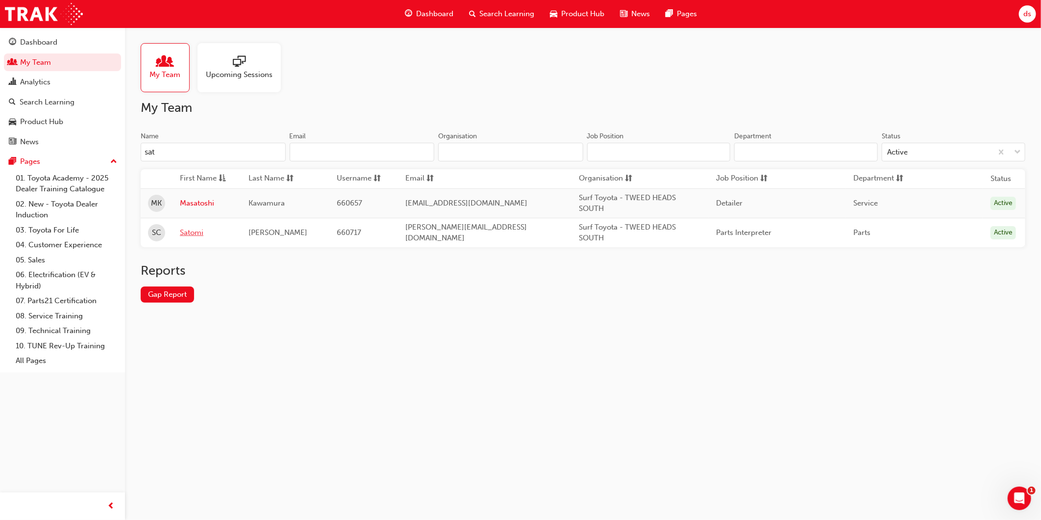
click at [197, 233] on link "Satomi" at bounding box center [207, 232] width 54 height 11
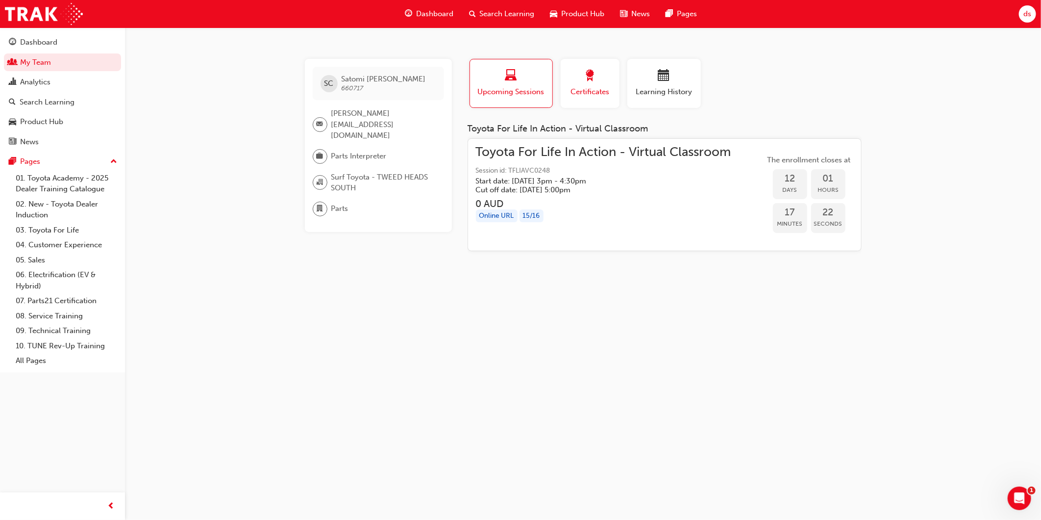
click at [588, 70] on span "award-icon" at bounding box center [590, 76] width 12 height 13
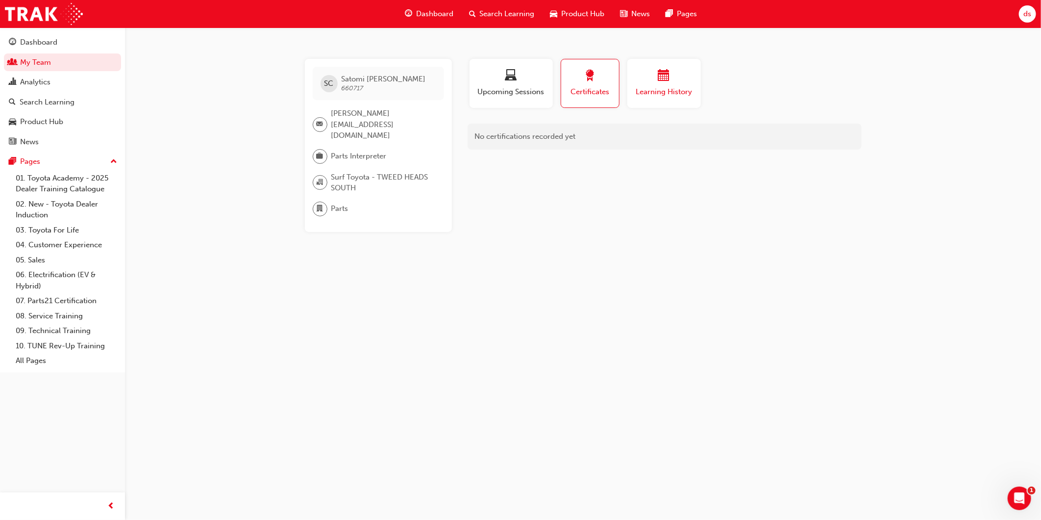
click at [657, 84] on div "Learning History" at bounding box center [664, 84] width 59 height 28
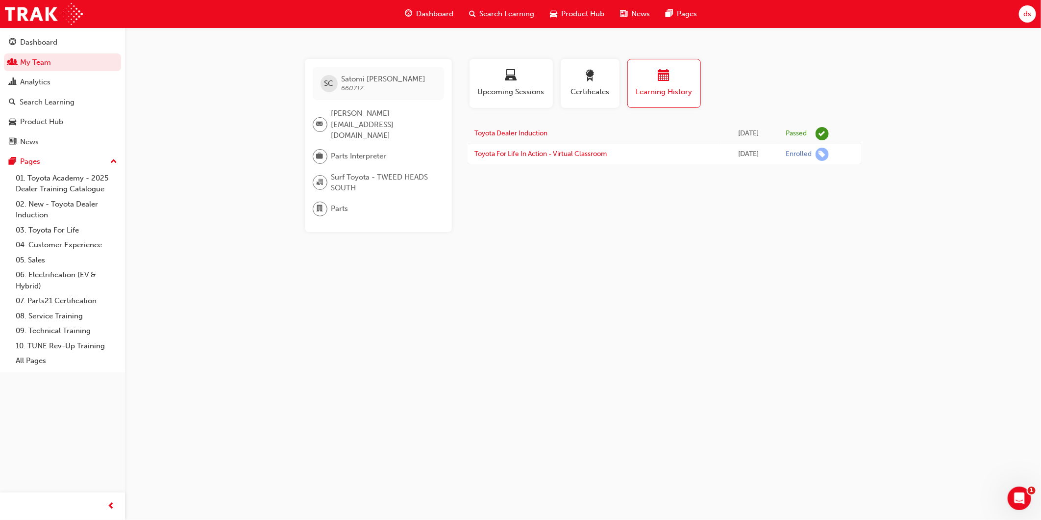
click at [728, 233] on div "SC [PERSON_NAME] 660717 [PERSON_NAME][EMAIL_ADDRESS][DOMAIN_NAME] Parts Interpr…" at bounding box center [520, 260] width 1041 height 520
